Goal: Task Accomplishment & Management: Manage account settings

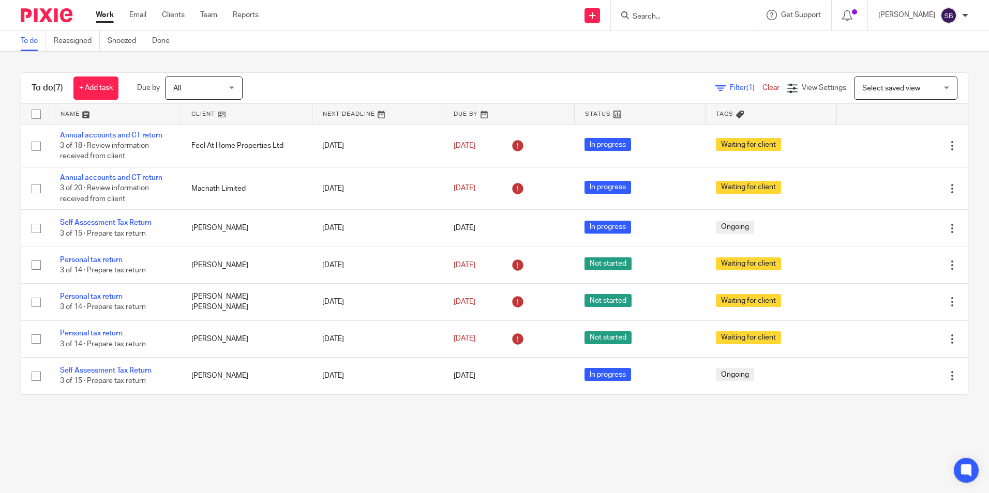
click at [710, 15] on div at bounding box center [683, 15] width 145 height 31
click at [710, 14] on input "Search" at bounding box center [677, 16] width 93 height 9
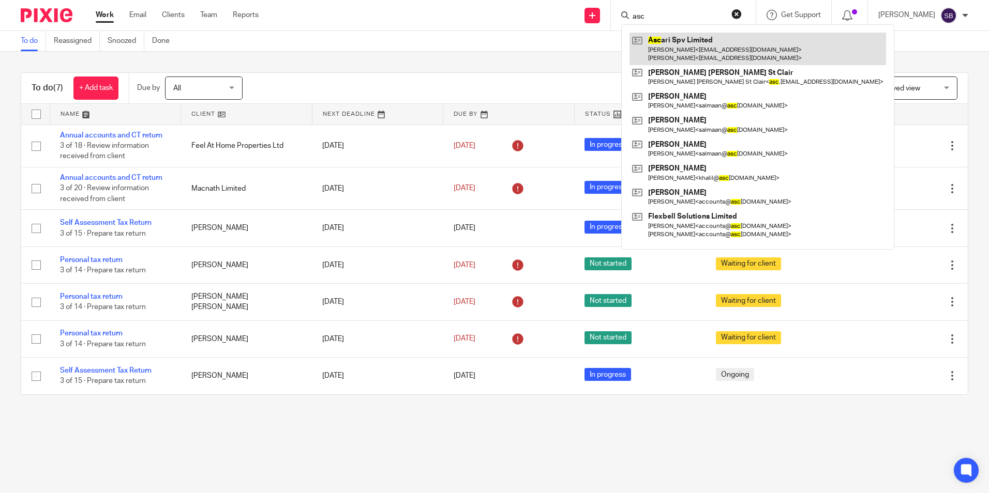
type input "asc"
click at [718, 44] on link at bounding box center [757, 49] width 257 height 32
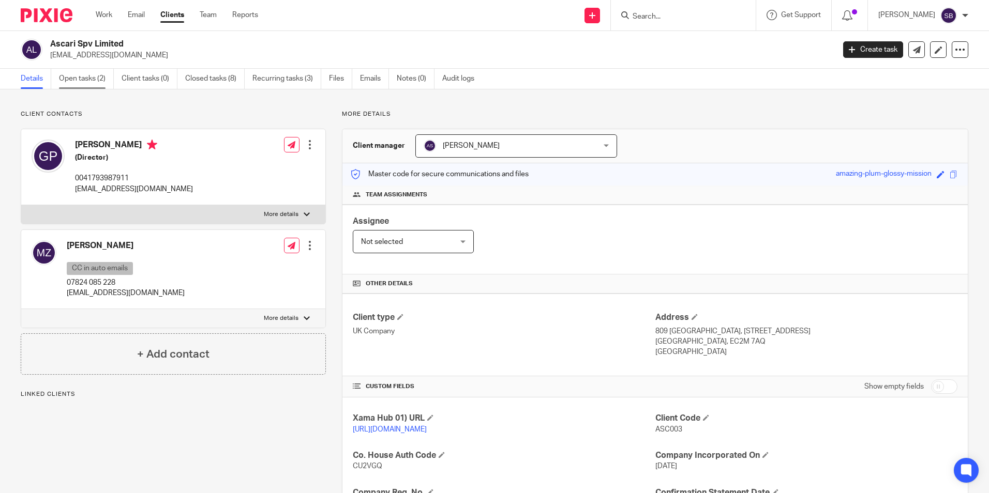
click at [94, 81] on link "Open tasks (2)" at bounding box center [86, 79] width 55 height 20
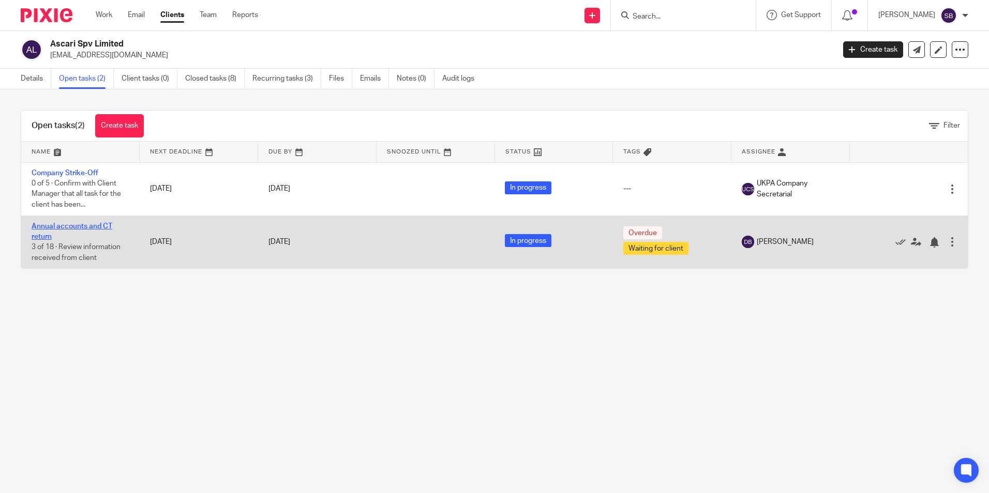
click at [88, 223] on link "Annual accounts and CT return" at bounding box center [72, 232] width 81 height 18
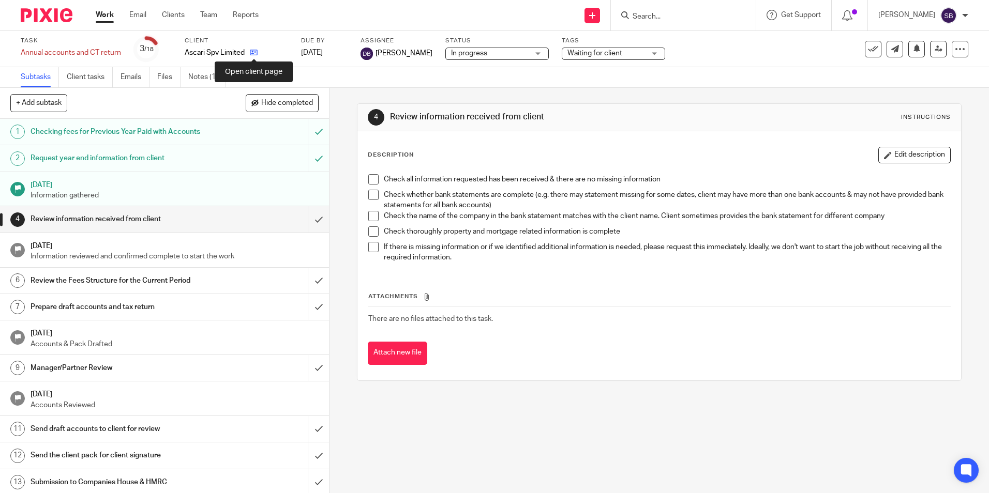
click at [255, 50] on icon at bounding box center [254, 53] width 8 height 8
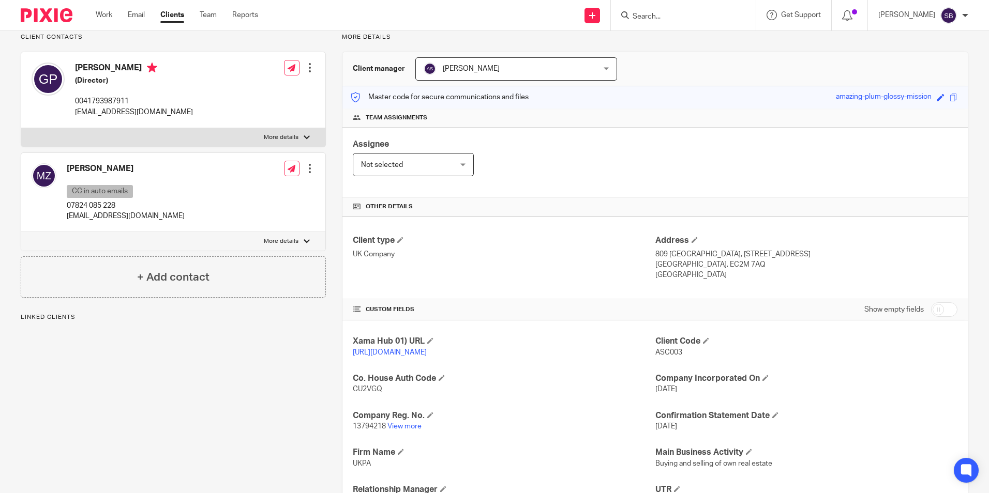
scroll to position [207, 0]
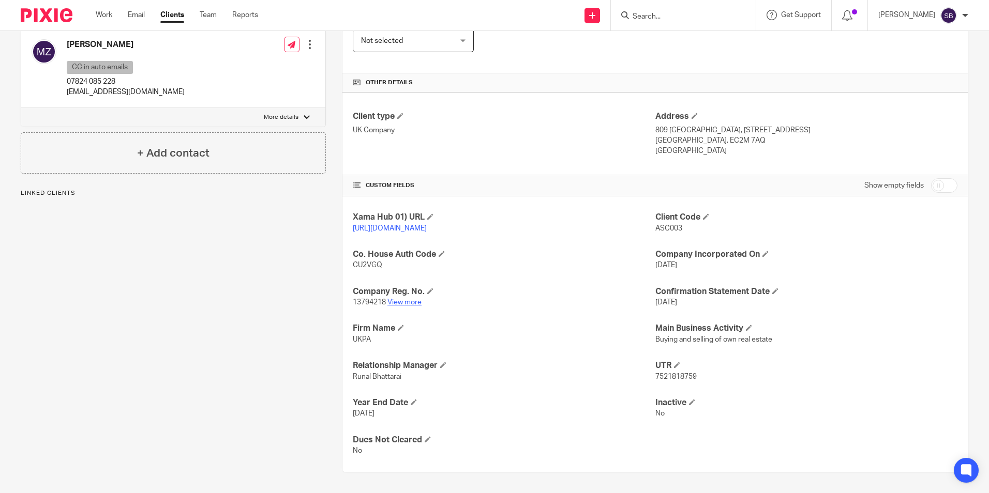
click at [405, 304] on link "View more" at bounding box center [404, 302] width 34 height 7
